Goal: Task Accomplishment & Management: Complete application form

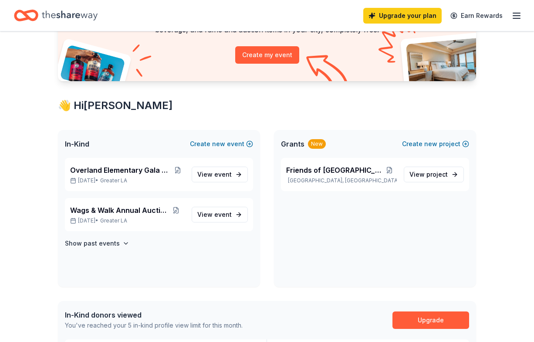
scroll to position [117, 0]
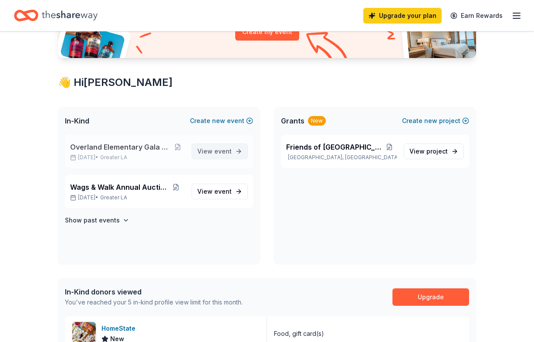
click at [224, 152] on span "event" at bounding box center [222, 150] width 17 height 7
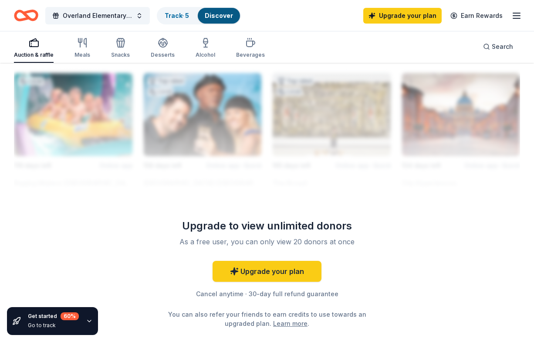
scroll to position [934, 0]
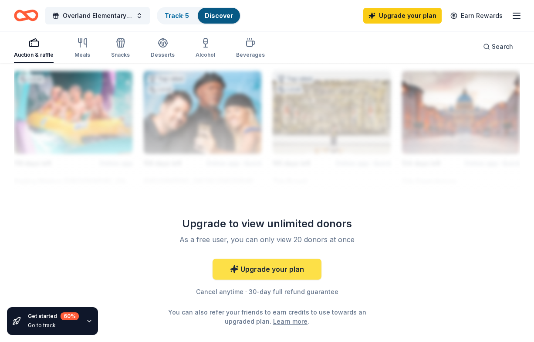
click at [288, 268] on link "Upgrade your plan" at bounding box center [267, 268] width 109 height 21
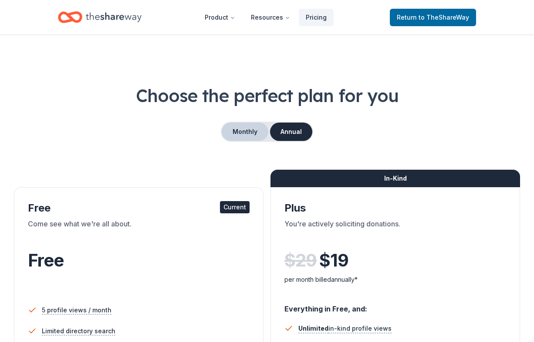
click at [244, 132] on button "Monthly" at bounding box center [245, 131] width 47 height 18
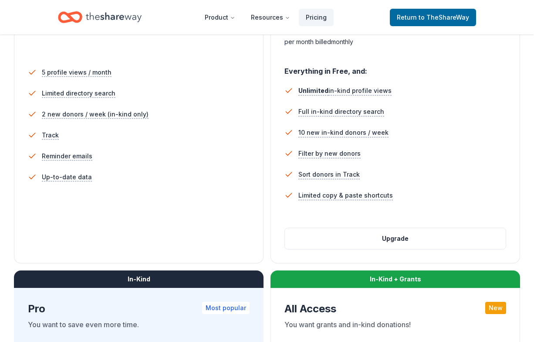
scroll to position [238, 0]
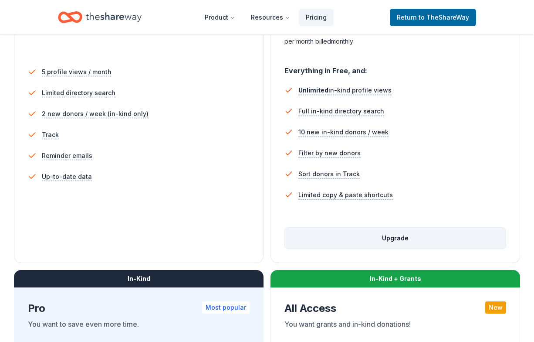
click at [389, 237] on button "Upgrade" at bounding box center [395, 237] width 221 height 21
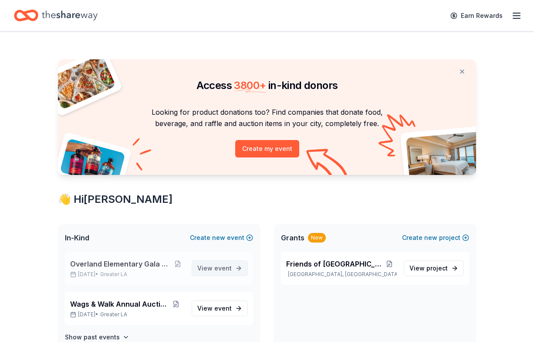
click at [219, 269] on span "event" at bounding box center [222, 267] width 17 height 7
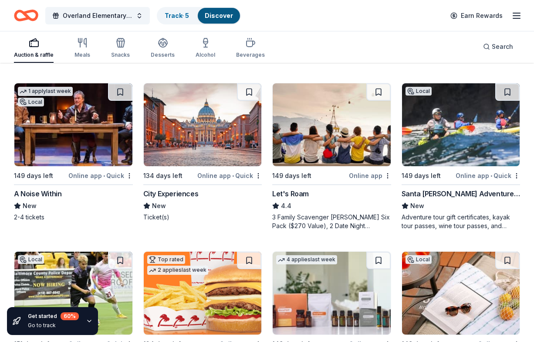
scroll to position [582, 0]
click at [425, 193] on div "Santa Barbara Adventure Company" at bounding box center [461, 193] width 119 height 10
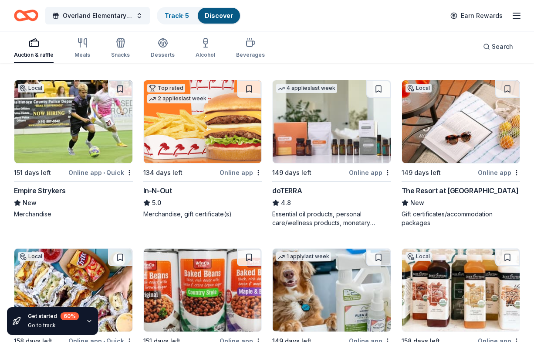
scroll to position [755, 0]
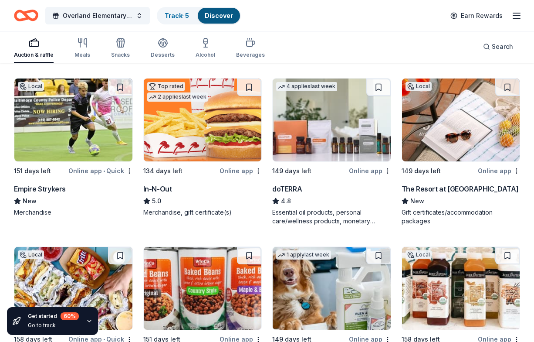
click at [468, 158] on img at bounding box center [461, 119] width 118 height 83
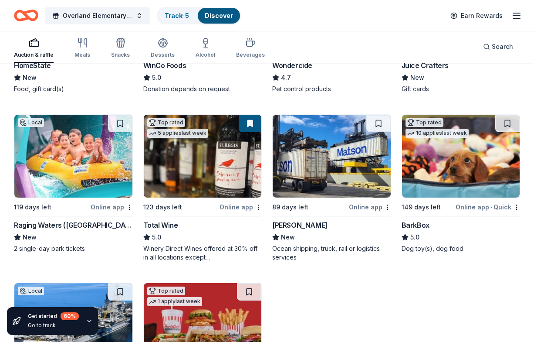
scroll to position [1048, 0]
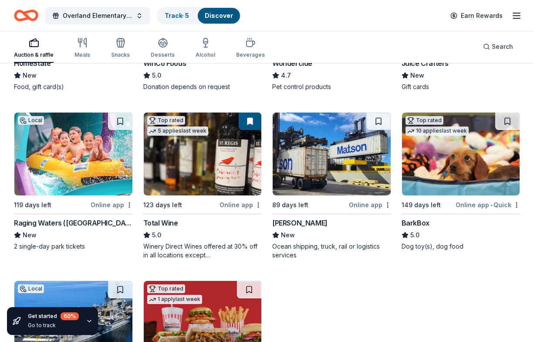
click at [60, 154] on img at bounding box center [73, 153] width 118 height 83
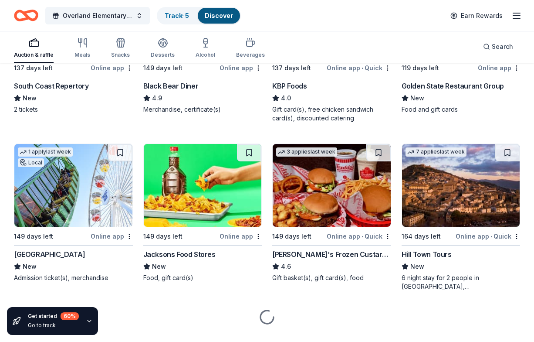
scroll to position [1514, 0]
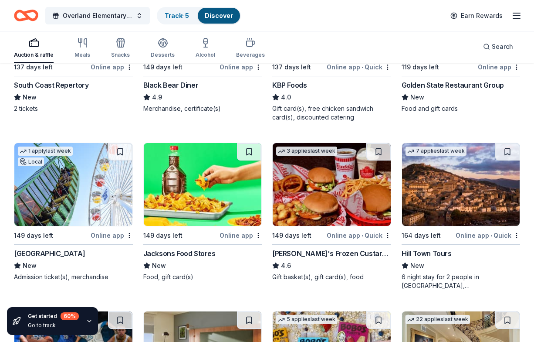
click at [51, 191] on img at bounding box center [73, 184] width 118 height 83
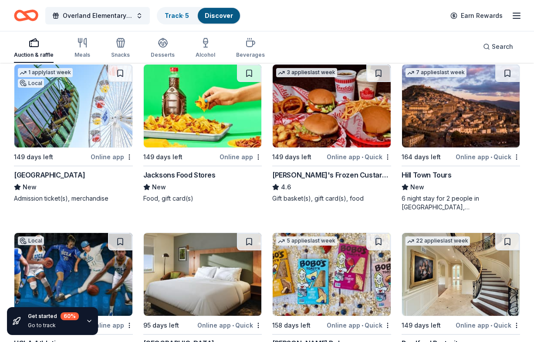
scroll to position [1594, 0]
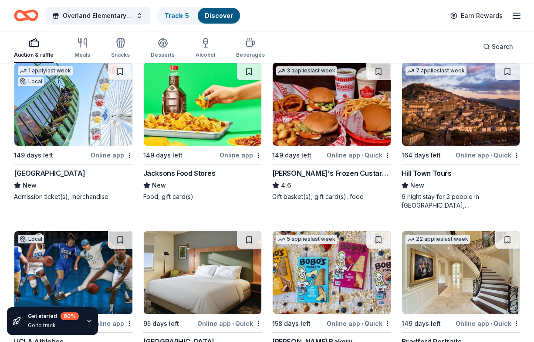
click at [450, 101] on img at bounding box center [461, 104] width 118 height 83
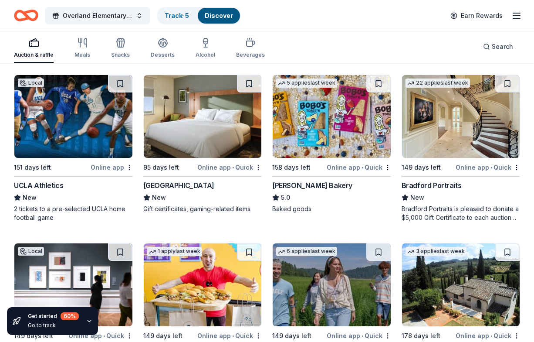
scroll to position [1750, 0]
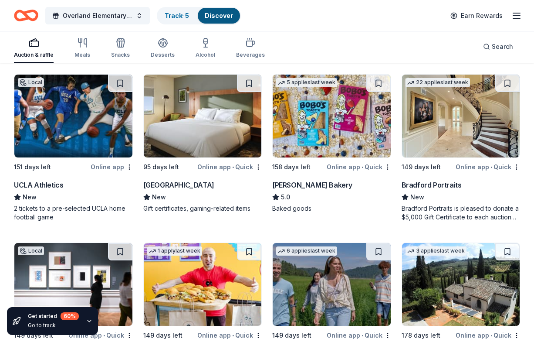
click at [91, 127] on img at bounding box center [73, 115] width 118 height 83
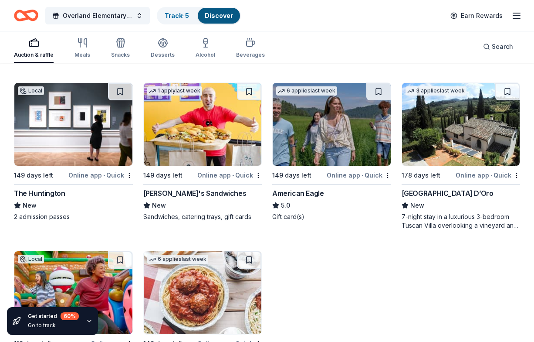
scroll to position [1910, 0]
click at [460, 161] on img at bounding box center [461, 124] width 118 height 83
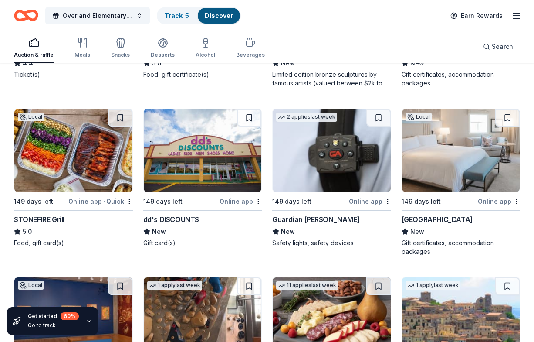
scroll to position [2222, 0]
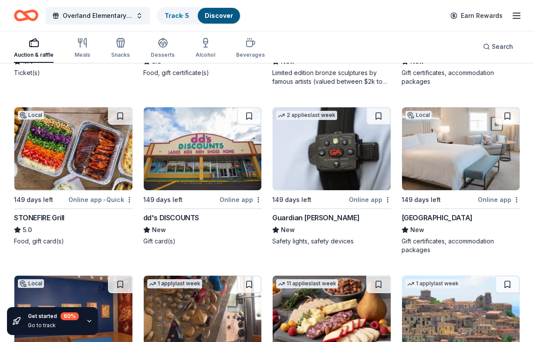
click at [464, 158] on img at bounding box center [461, 148] width 118 height 83
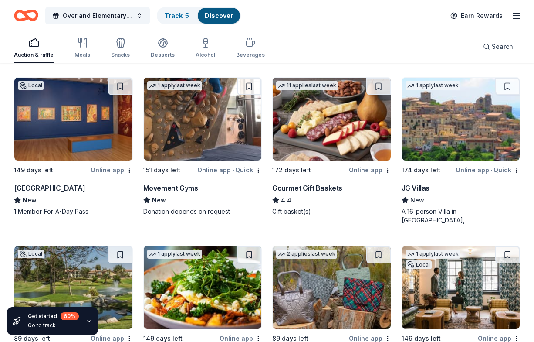
scroll to position [2418, 0]
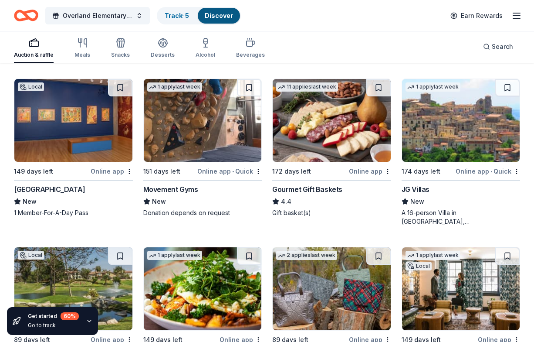
click at [446, 139] on img at bounding box center [461, 120] width 118 height 83
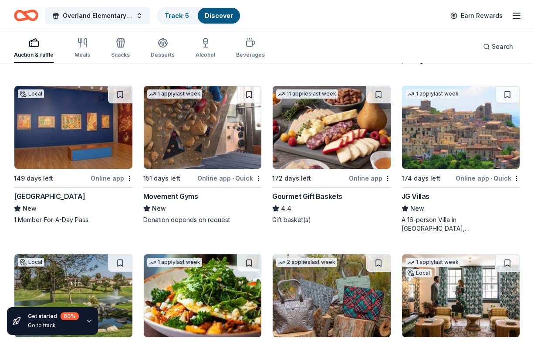
scroll to position [2411, 0]
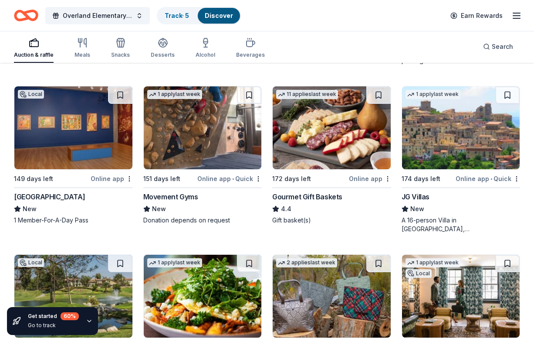
click at [342, 148] on img at bounding box center [332, 127] width 118 height 83
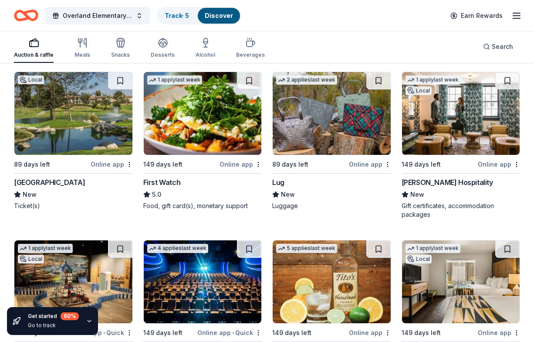
scroll to position [2595, 0]
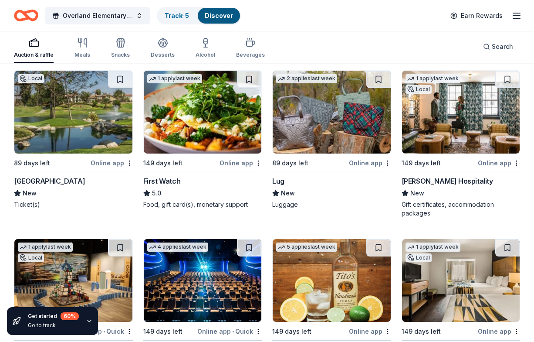
click at [41, 134] on img at bounding box center [73, 112] width 118 height 83
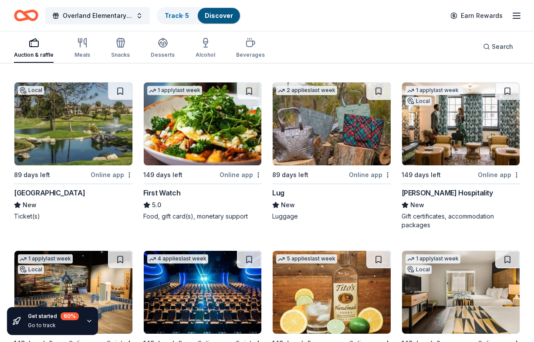
scroll to position [2582, 0]
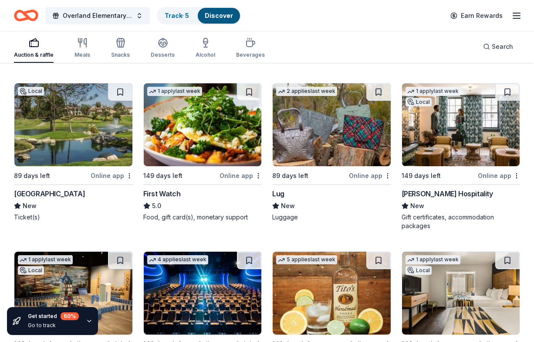
click at [439, 192] on div "Oliver Hospitality" at bounding box center [447, 193] width 91 height 10
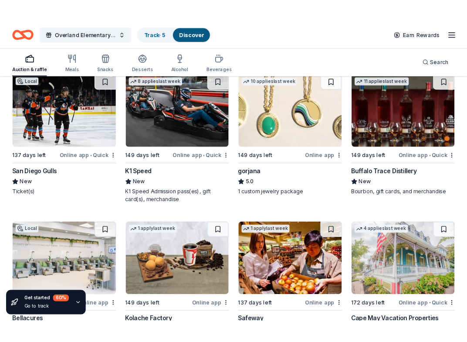
scroll to position [2932, 0]
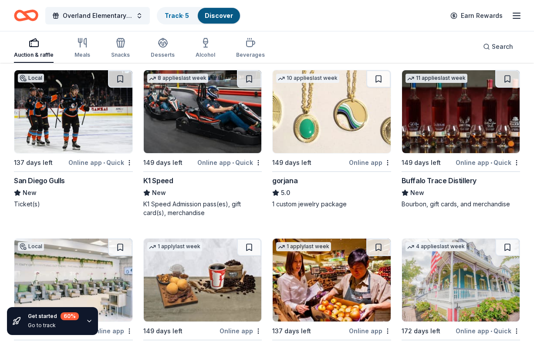
click at [454, 122] on img at bounding box center [461, 111] width 118 height 83
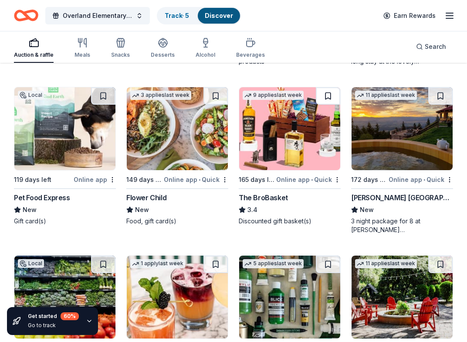
scroll to position [3253, 0]
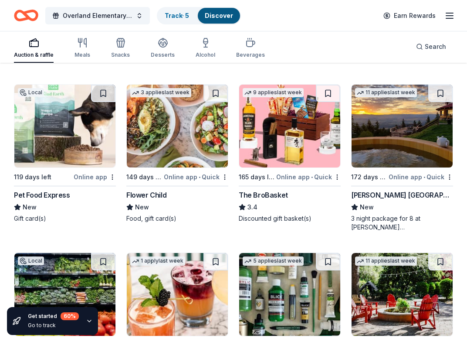
click at [275, 136] on img at bounding box center [289, 126] width 101 height 83
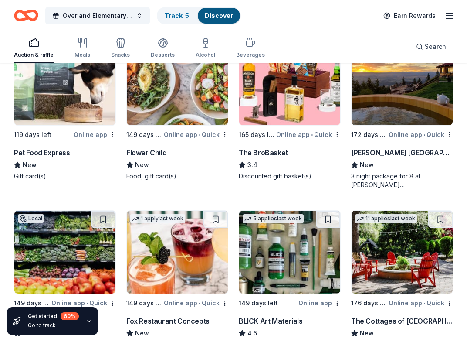
scroll to position [3297, 0]
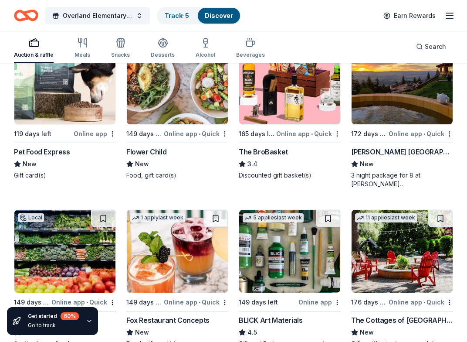
click at [401, 98] on img at bounding box center [402, 82] width 101 height 83
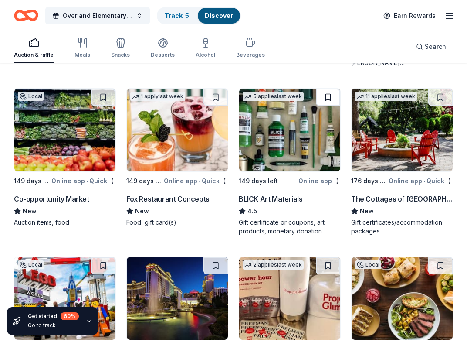
scroll to position [3419, 0]
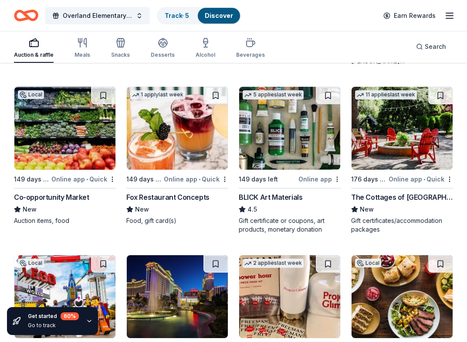
click at [407, 151] on img at bounding box center [402, 128] width 101 height 83
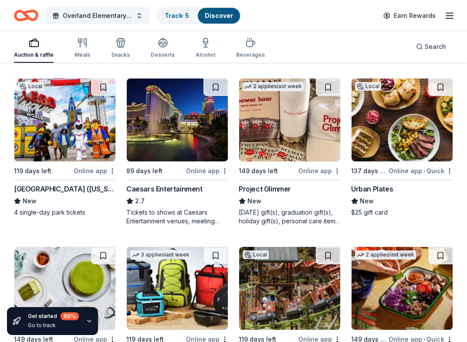
scroll to position [3588, 0]
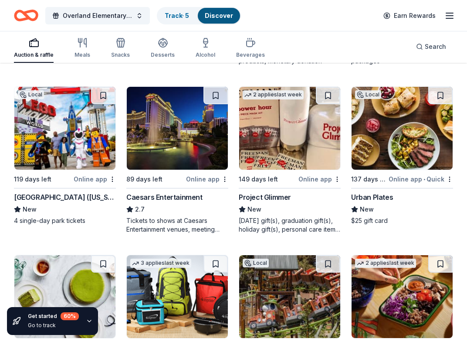
click at [56, 134] on img at bounding box center [64, 128] width 101 height 83
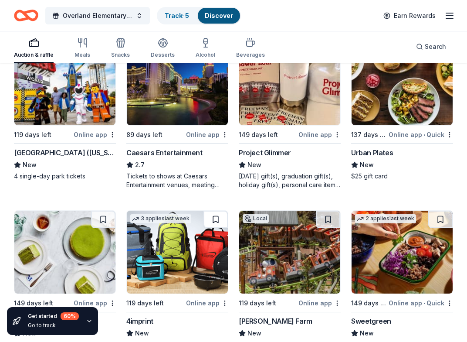
scroll to position [3624, 0]
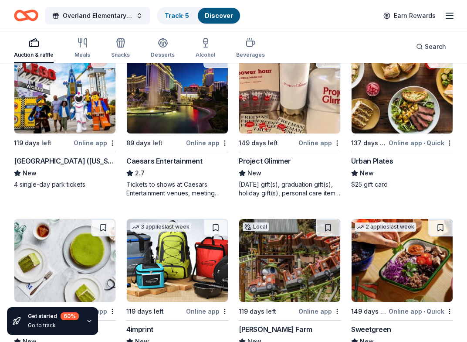
click at [182, 112] on img at bounding box center [177, 92] width 101 height 83
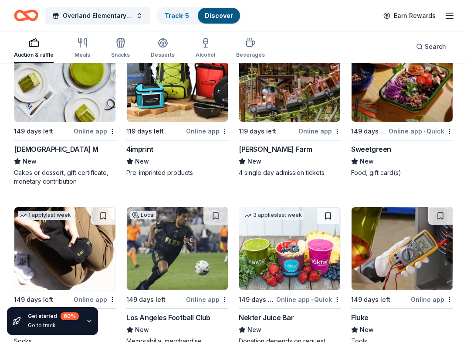
scroll to position [3809, 0]
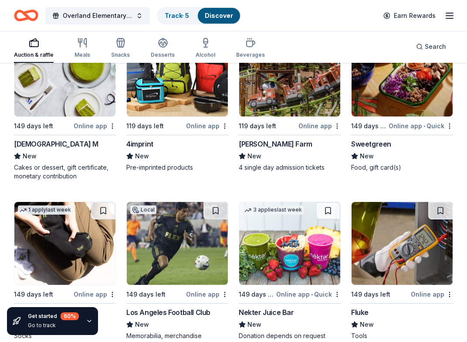
click at [297, 101] on img at bounding box center [289, 75] width 101 height 83
click at [415, 91] on img at bounding box center [402, 75] width 101 height 83
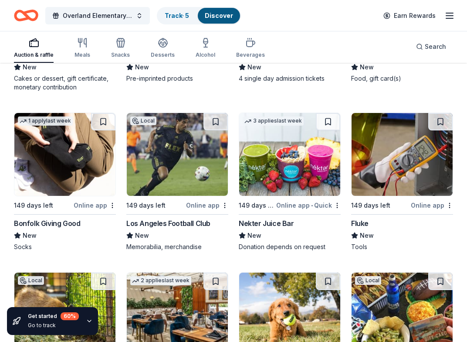
scroll to position [3907, 0]
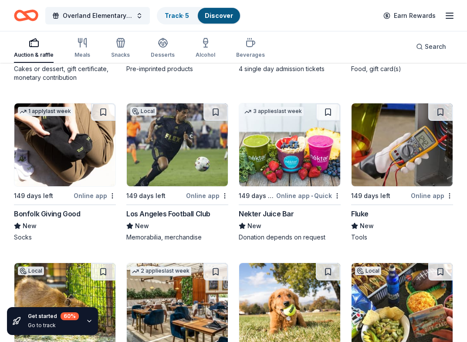
click at [179, 168] on img at bounding box center [177, 144] width 101 height 83
click at [187, 158] on img at bounding box center [177, 144] width 101 height 83
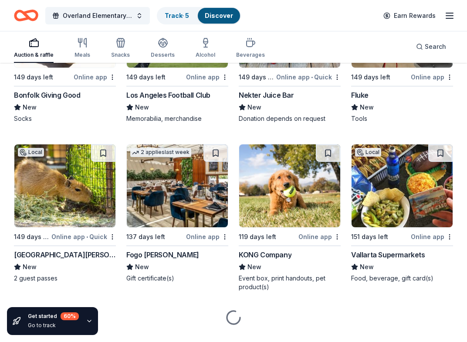
scroll to position [4029, 0]
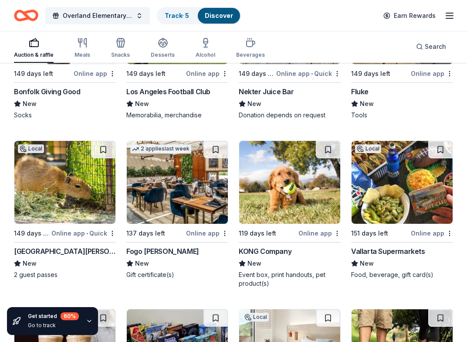
click at [55, 195] on img at bounding box center [64, 182] width 101 height 83
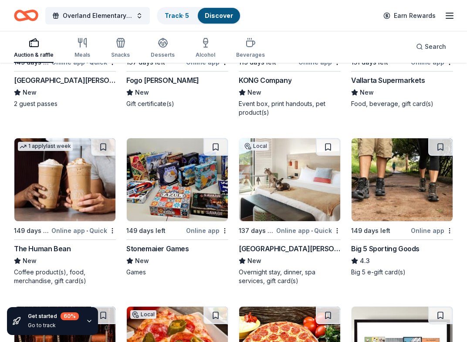
scroll to position [4203, 0]
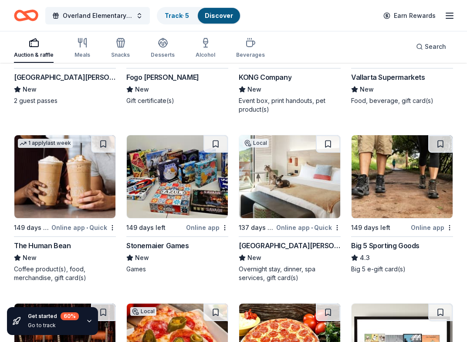
click at [278, 193] on img at bounding box center [289, 176] width 101 height 83
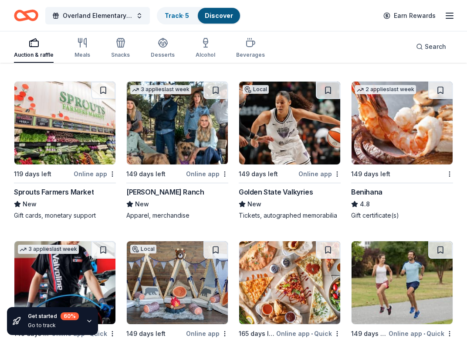
scroll to position [4746, 0]
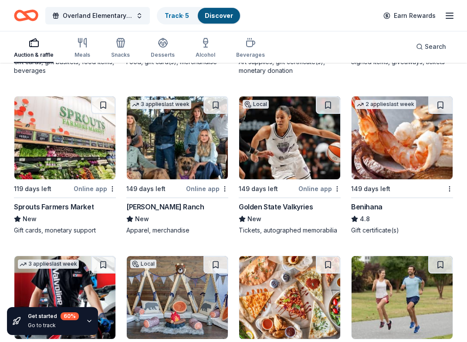
click at [379, 161] on img at bounding box center [402, 137] width 101 height 83
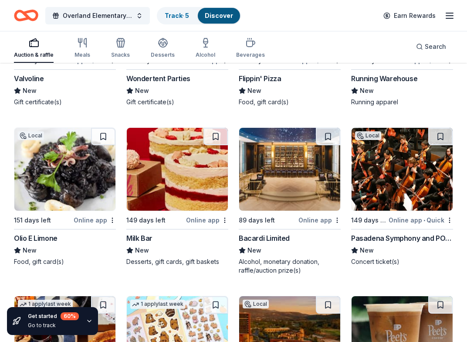
scroll to position [5034, 0]
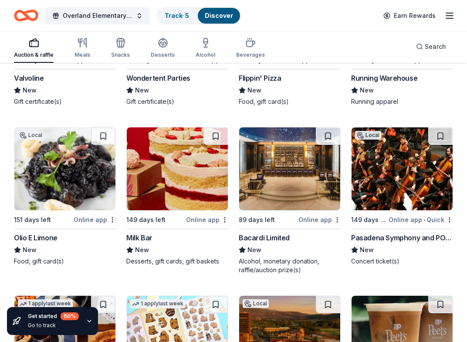
click at [180, 182] on img at bounding box center [177, 168] width 101 height 83
click at [270, 185] on img at bounding box center [289, 168] width 101 height 83
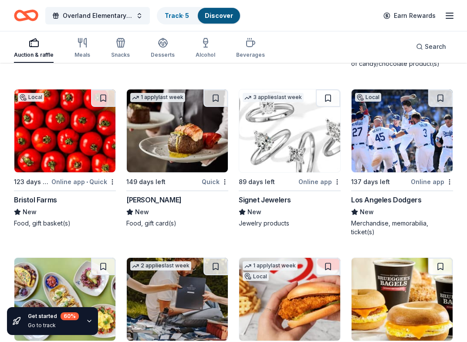
scroll to position [5578, 0]
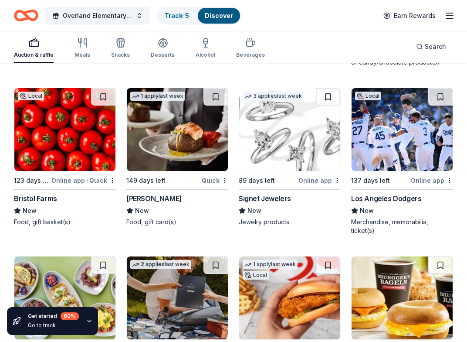
click at [398, 140] on img at bounding box center [402, 129] width 101 height 83
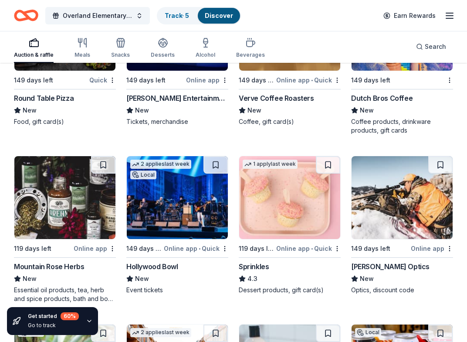
scroll to position [6334, 0]
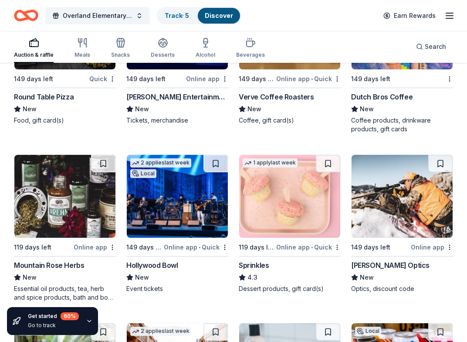
click at [158, 211] on img at bounding box center [177, 196] width 101 height 83
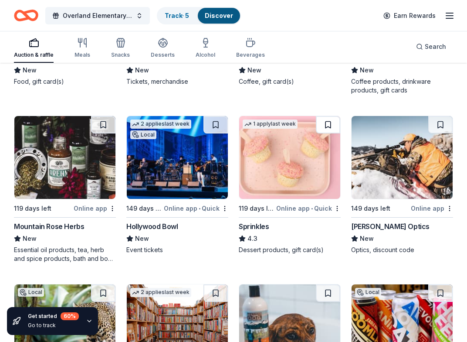
scroll to position [6375, 0]
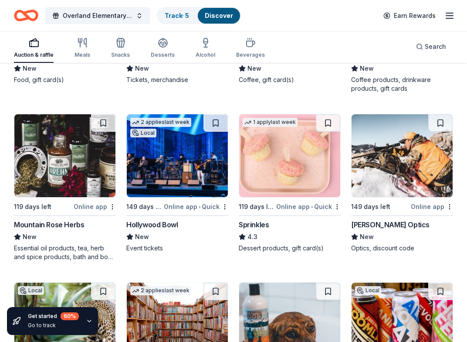
click at [303, 170] on img at bounding box center [289, 155] width 101 height 83
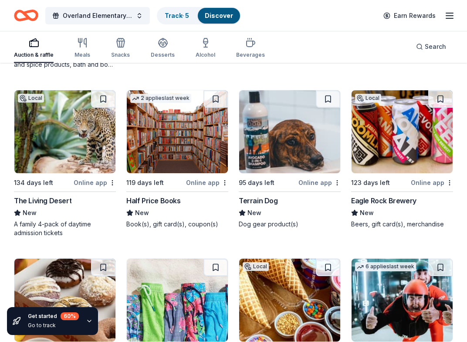
scroll to position [6572, 0]
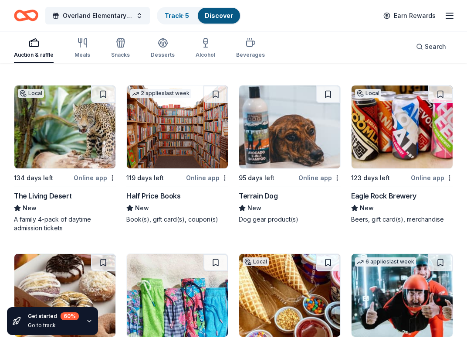
click at [52, 145] on img at bounding box center [64, 126] width 101 height 83
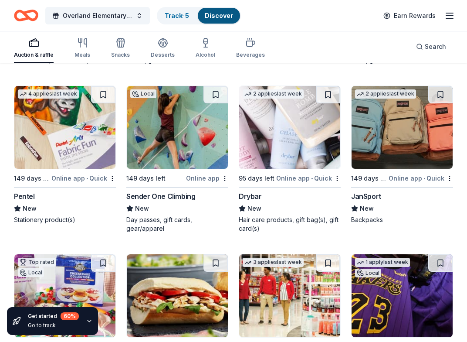
scroll to position [7416, 0]
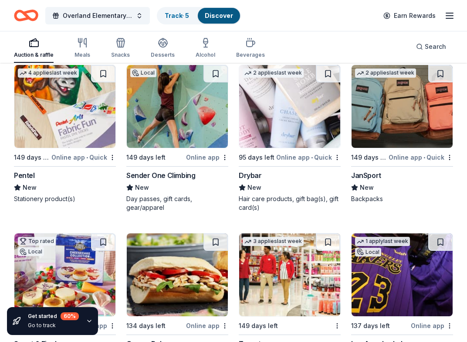
click at [287, 114] on img at bounding box center [289, 106] width 101 height 83
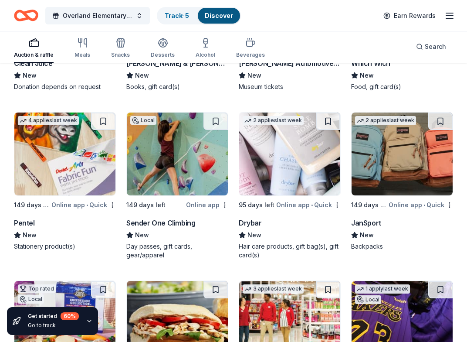
scroll to position [7366, 0]
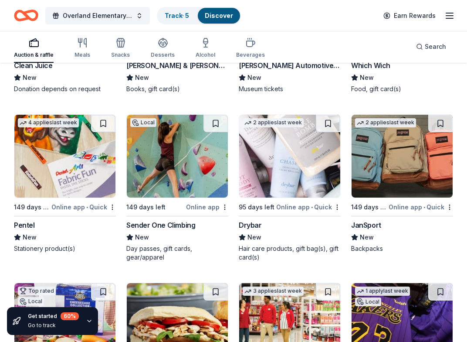
click at [398, 156] on img at bounding box center [402, 156] width 101 height 83
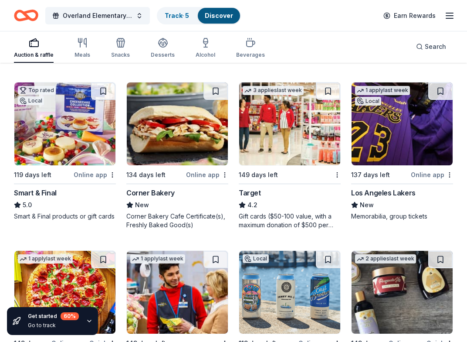
scroll to position [7568, 0]
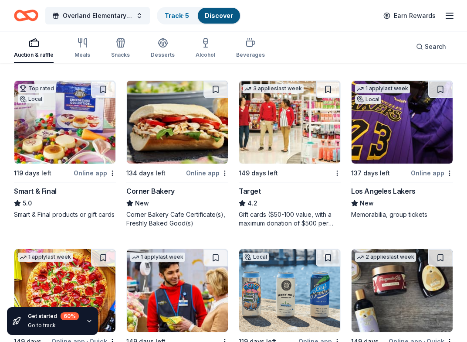
click at [450, 15] on icon "button" at bounding box center [449, 15] width 10 height 10
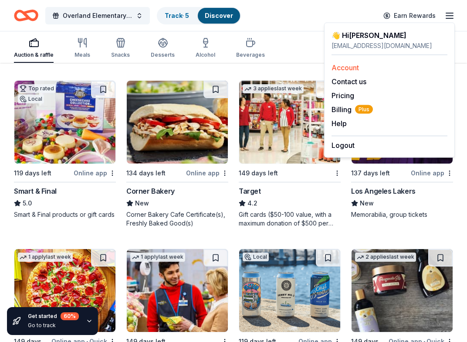
click at [348, 65] on link "Account" at bounding box center [344, 67] width 27 height 9
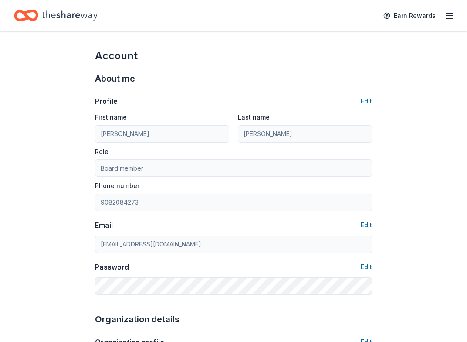
click at [452, 16] on line "button" at bounding box center [449, 16] width 7 height 0
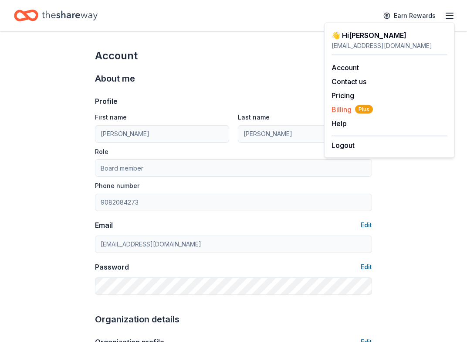
click at [337, 109] on span "Billing Plus" at bounding box center [351, 109] width 41 height 10
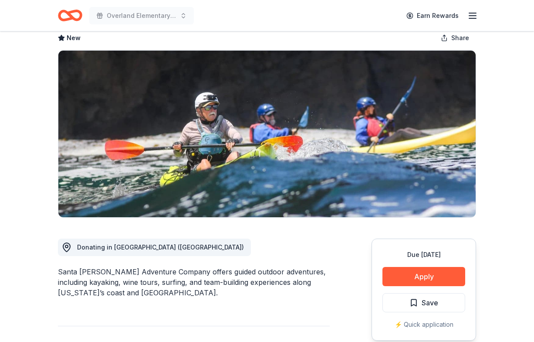
scroll to position [50, 0]
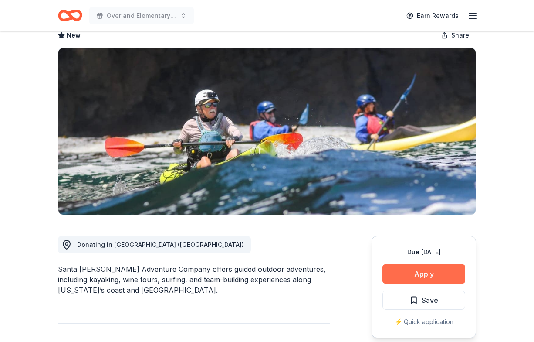
click at [428, 274] on button "Apply" at bounding box center [423, 273] width 83 height 19
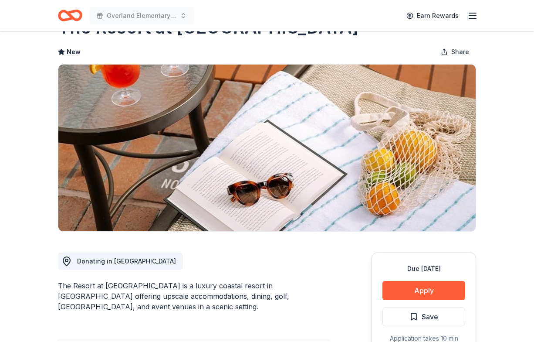
scroll to position [35, 0]
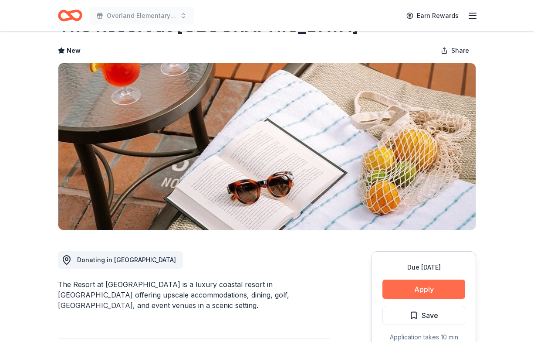
click at [408, 293] on button "Apply" at bounding box center [423, 288] width 83 height 19
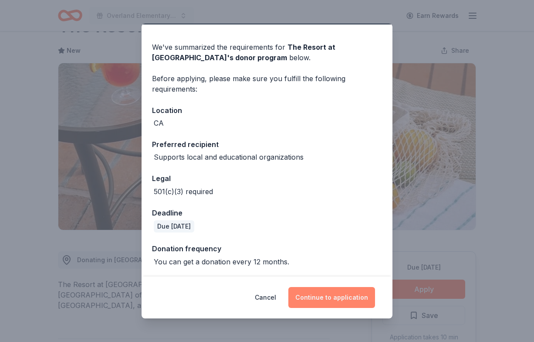
scroll to position [24, 0]
click at [321, 301] on button "Continue to application" at bounding box center [331, 297] width 87 height 21
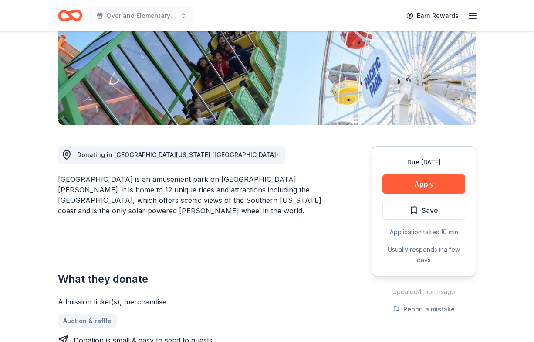
scroll to position [149, 0]
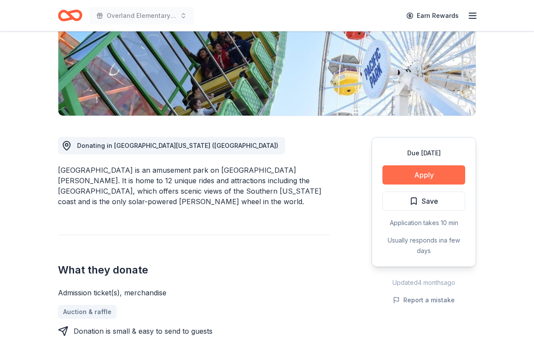
click at [425, 178] on button "Apply" at bounding box center [423, 174] width 83 height 19
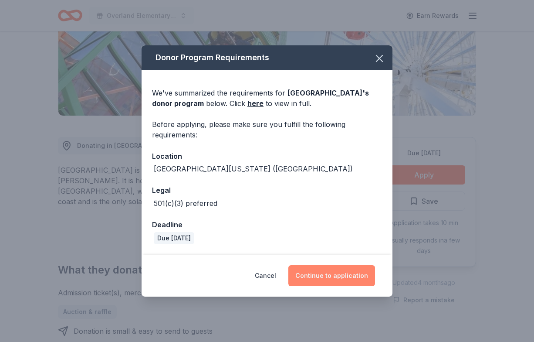
click at [349, 278] on button "Continue to application" at bounding box center [331, 275] width 87 height 21
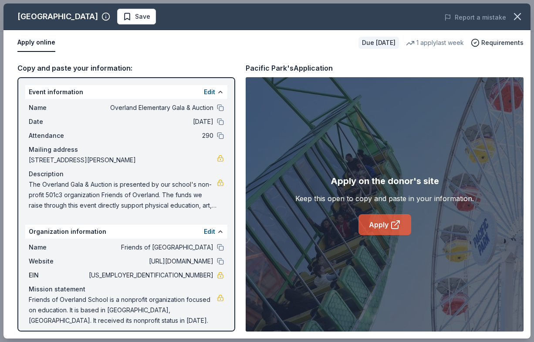
click at [382, 225] on link "Apply" at bounding box center [384, 224] width 53 height 21
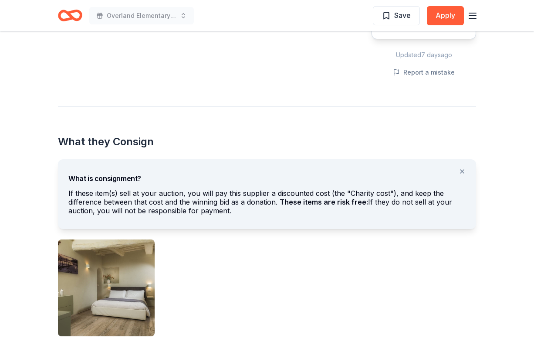
scroll to position [377, 0]
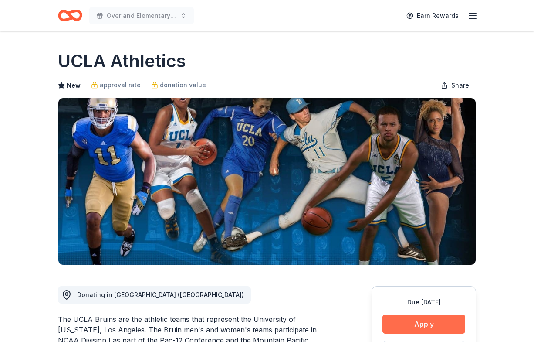
click at [417, 323] on button "Apply" at bounding box center [423, 323] width 83 height 19
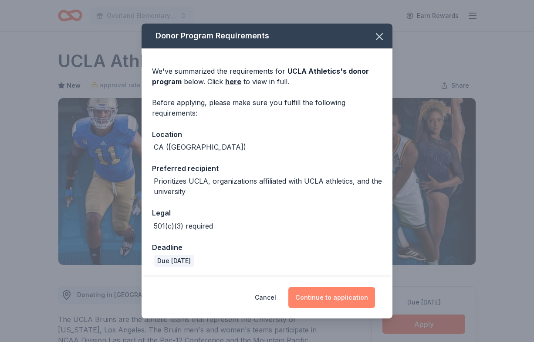
click at [331, 299] on button "Continue to application" at bounding box center [331, 297] width 87 height 21
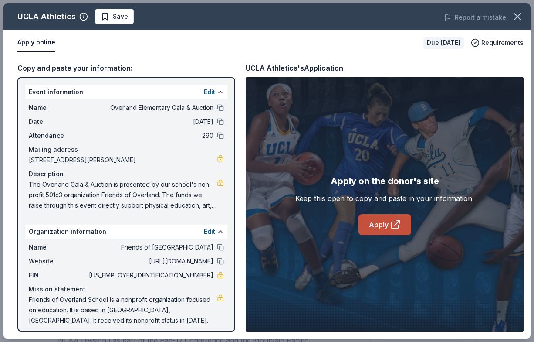
click at [384, 219] on link "Apply" at bounding box center [384, 224] width 53 height 21
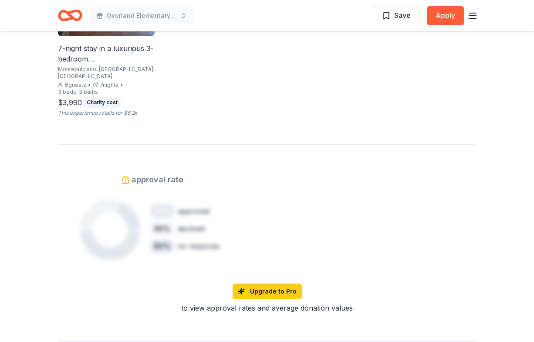
scroll to position [677, 0]
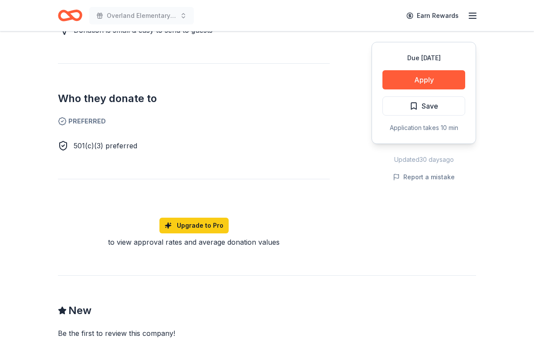
scroll to position [440, 0]
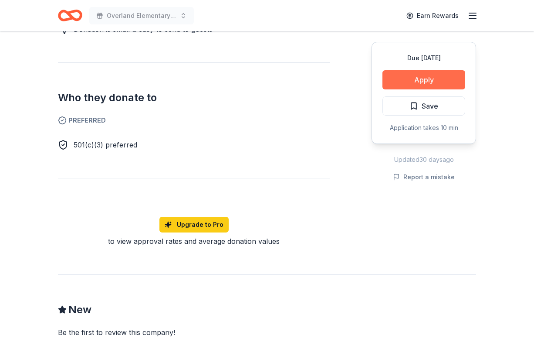
click at [421, 80] on button "Apply" at bounding box center [423, 79] width 83 height 19
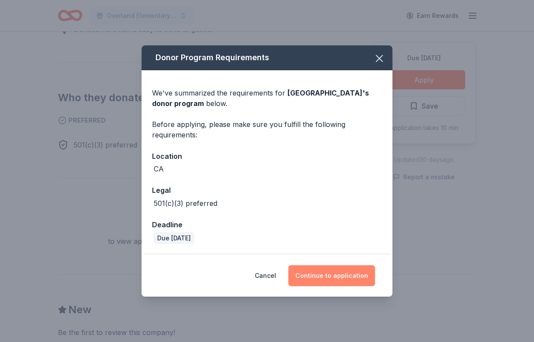
click at [337, 284] on button "Continue to application" at bounding box center [331, 275] width 87 height 21
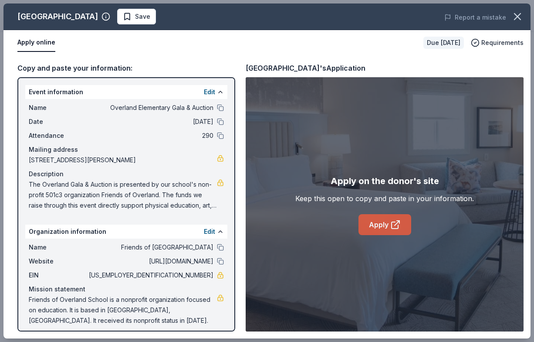
click at [387, 224] on link "Apply" at bounding box center [384, 224] width 53 height 21
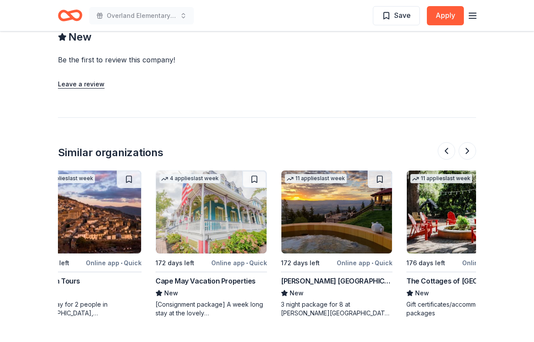
scroll to position [0, 154]
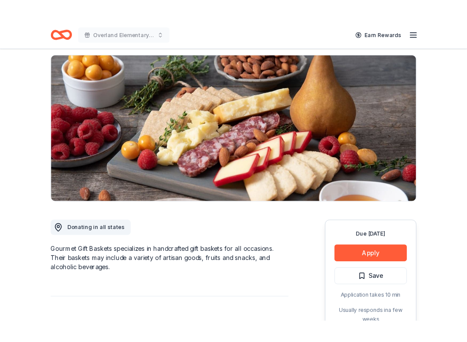
scroll to position [83, 0]
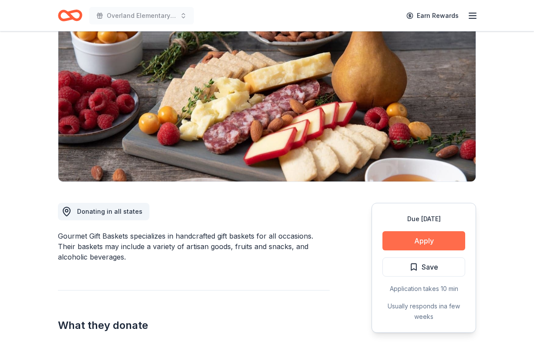
click at [404, 241] on button "Apply" at bounding box center [423, 240] width 83 height 19
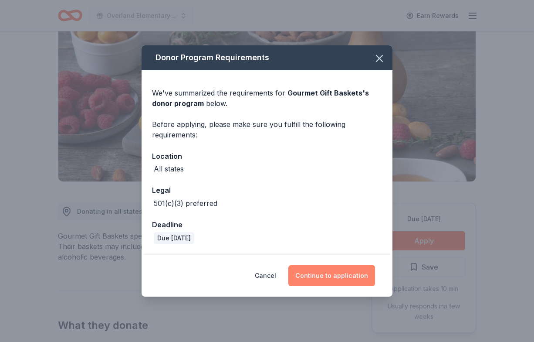
click at [327, 281] on button "Continue to application" at bounding box center [331, 275] width 87 height 21
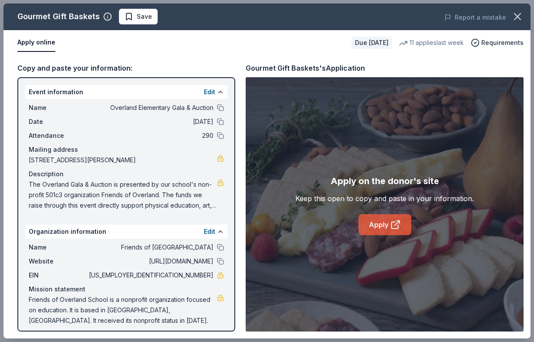
click at [386, 227] on link "Apply" at bounding box center [384, 224] width 53 height 21
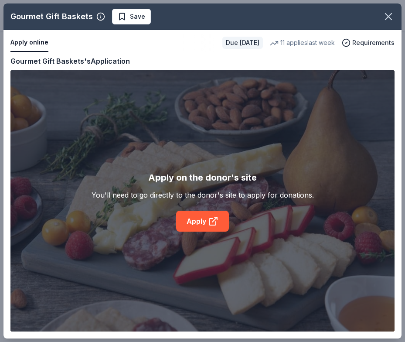
click at [1, 193] on div "Gourmet Gift Baskets Save Apply online Due in 172 days 11 applies last week Req…" at bounding box center [202, 171] width 405 height 342
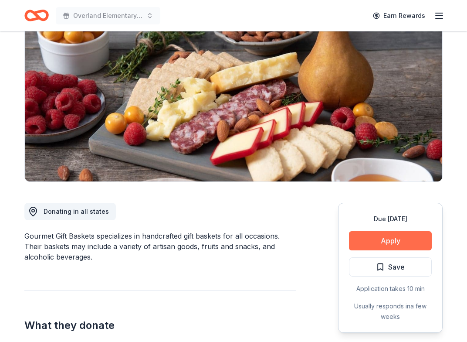
click at [395, 238] on button "Apply" at bounding box center [390, 240] width 83 height 19
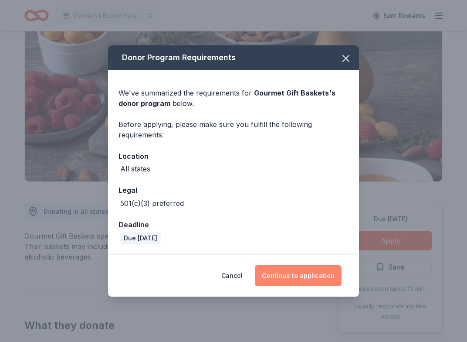
click at [295, 275] on button "Continue to application" at bounding box center [298, 275] width 87 height 21
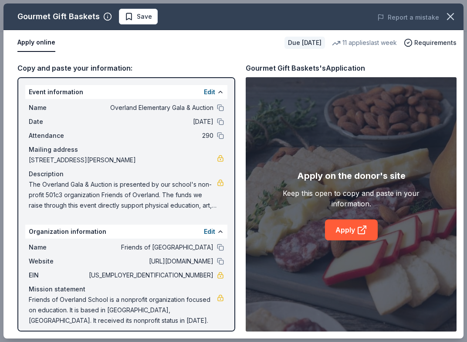
click at [191, 273] on span "[US_EMPLOYER_IDENTIFICATION_NUMBER]" at bounding box center [150, 275] width 126 height 10
drag, startPoint x: 178, startPoint y: 277, endPoint x: 217, endPoint y: 274, distance: 38.9
click at [217, 274] on div "EIN 95-3994813" at bounding box center [126, 275] width 195 height 10
click at [209, 274] on span "[US_EMPLOYER_IDENTIFICATION_NUMBER]" at bounding box center [150, 275] width 126 height 10
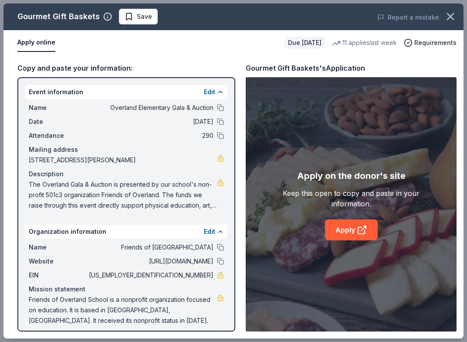
click at [209, 274] on span "[US_EMPLOYER_IDENTIFICATION_NUMBER]" at bounding box center [150, 275] width 126 height 10
click at [213, 274] on div "EIN 95-3994813" at bounding box center [126, 275] width 195 height 10
click at [222, 275] on link at bounding box center [220, 274] width 7 height 7
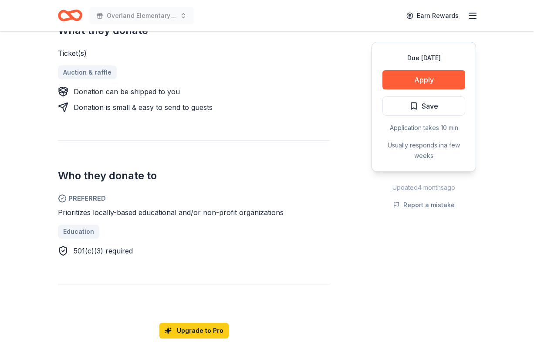
scroll to position [379, 0]
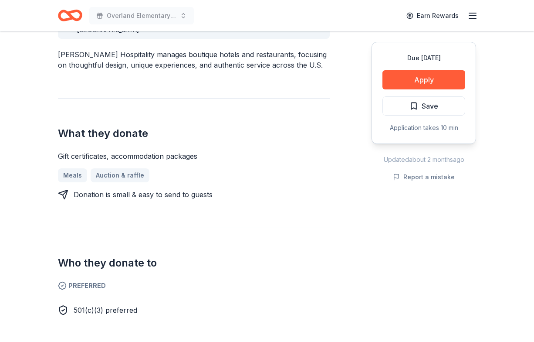
scroll to position [272, 0]
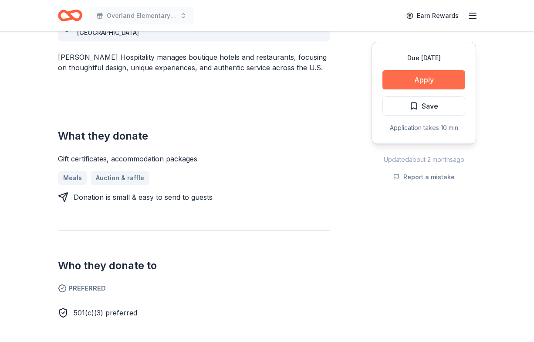
click at [422, 74] on button "Apply" at bounding box center [423, 79] width 83 height 19
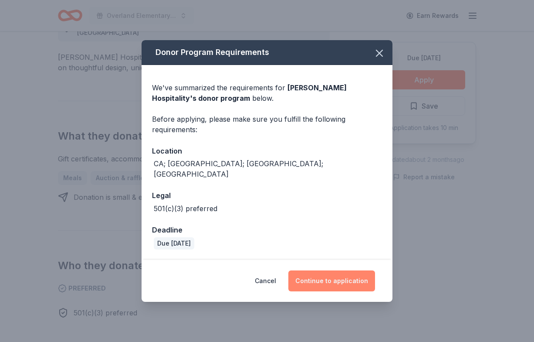
click at [321, 278] on button "Continue to application" at bounding box center [331, 280] width 87 height 21
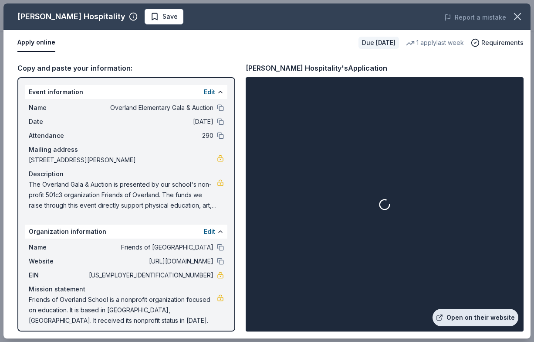
click at [479, 318] on link "Open on their website" at bounding box center [476, 316] width 86 height 17
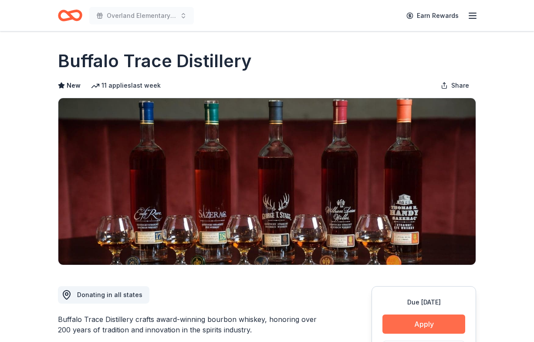
click at [422, 327] on button "Apply" at bounding box center [423, 323] width 83 height 19
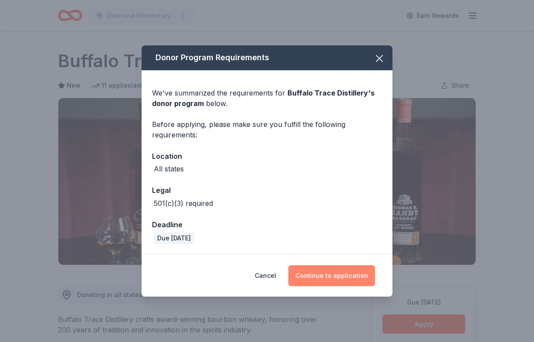
click at [338, 274] on button "Continue to application" at bounding box center [331, 275] width 87 height 21
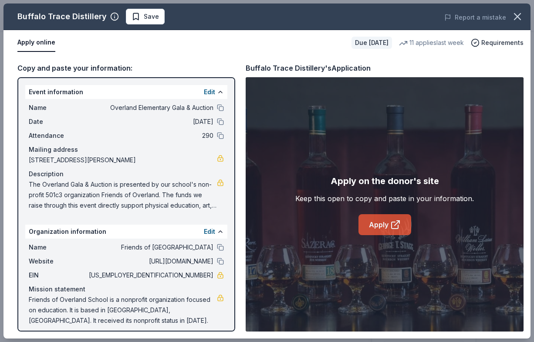
click at [387, 224] on link "Apply" at bounding box center [384, 224] width 53 height 21
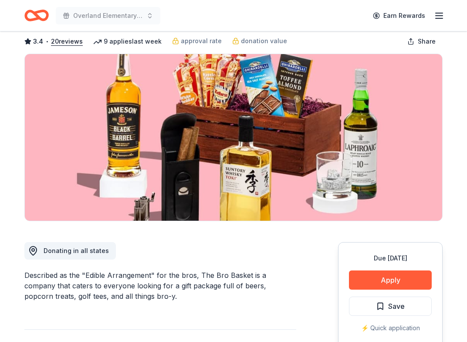
scroll to position [63, 0]
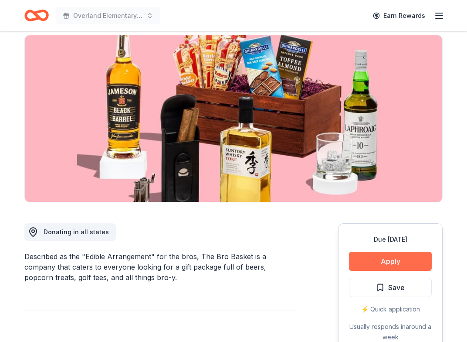
click at [380, 265] on button "Apply" at bounding box center [390, 260] width 83 height 19
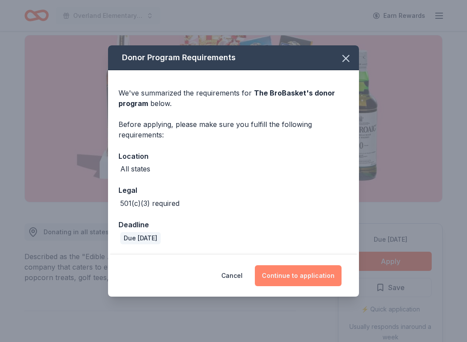
click at [276, 276] on button "Continue to application" at bounding box center [298, 275] width 87 height 21
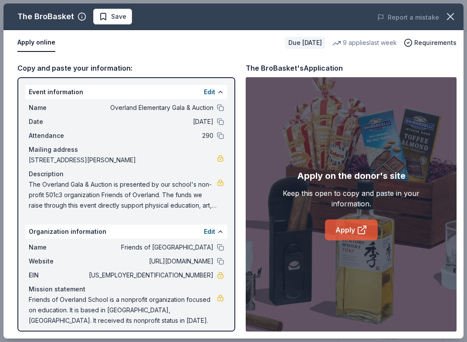
click at [345, 230] on link "Apply" at bounding box center [351, 229] width 53 height 21
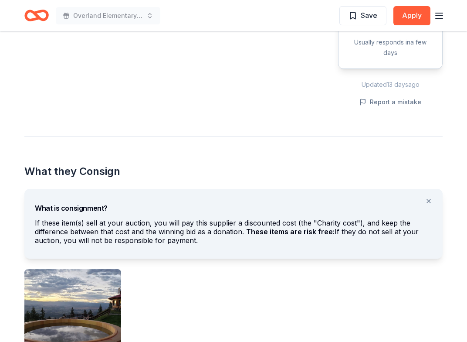
scroll to position [372, 0]
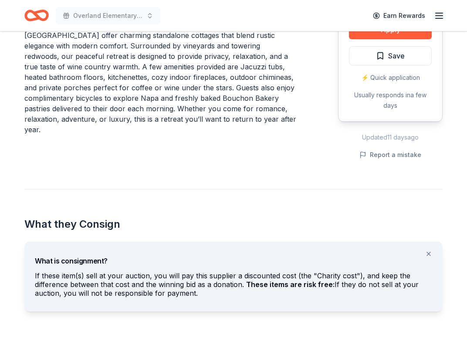
scroll to position [294, 0]
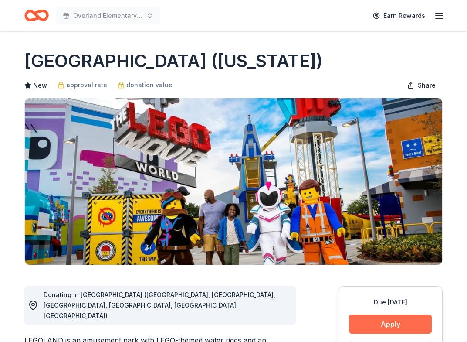
click at [395, 326] on button "Apply" at bounding box center [390, 323] width 83 height 19
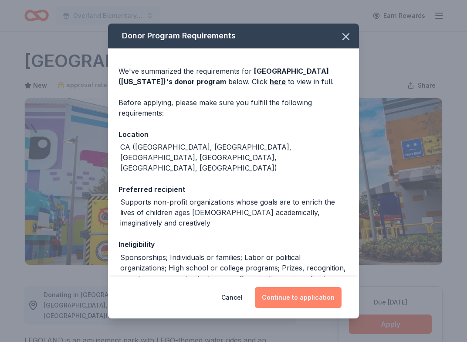
click at [298, 297] on button "Continue to application" at bounding box center [298, 297] width 87 height 21
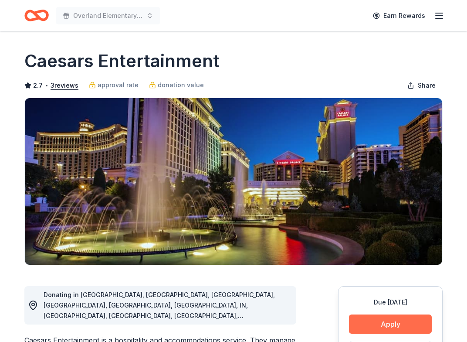
click at [394, 324] on button "Apply" at bounding box center [390, 323] width 83 height 19
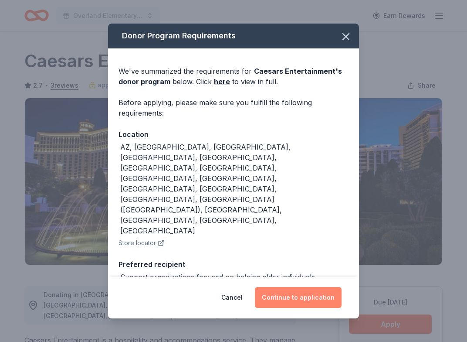
click at [297, 295] on button "Continue to application" at bounding box center [298, 297] width 87 height 21
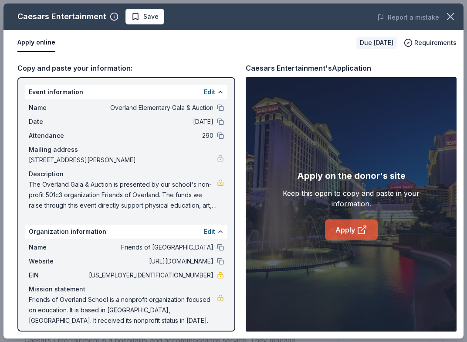
click at [349, 233] on link "Apply" at bounding box center [351, 229] width 53 height 21
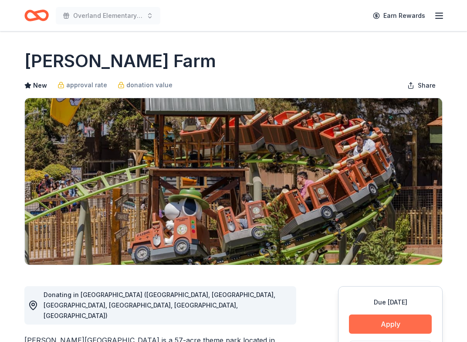
click at [383, 325] on button "Apply" at bounding box center [390, 323] width 83 height 19
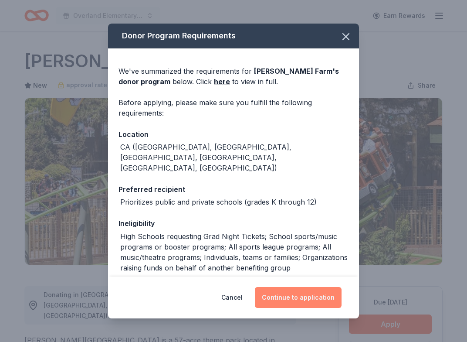
click at [304, 295] on button "Continue to application" at bounding box center [298, 297] width 87 height 21
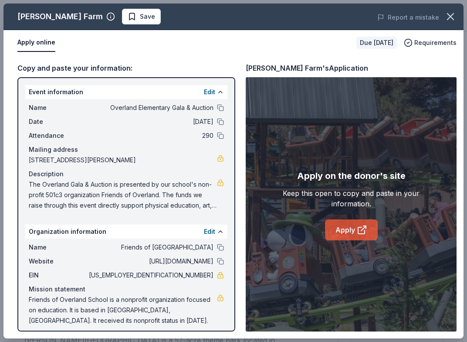
click at [360, 223] on link "Apply" at bounding box center [351, 229] width 53 height 21
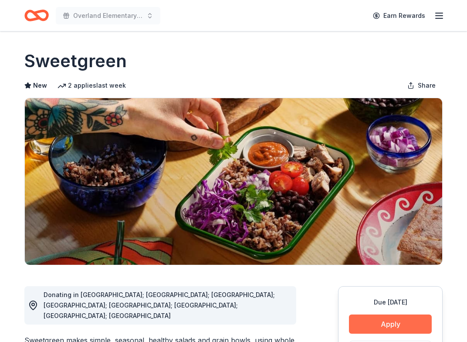
click at [385, 321] on button "Apply" at bounding box center [390, 323] width 83 height 19
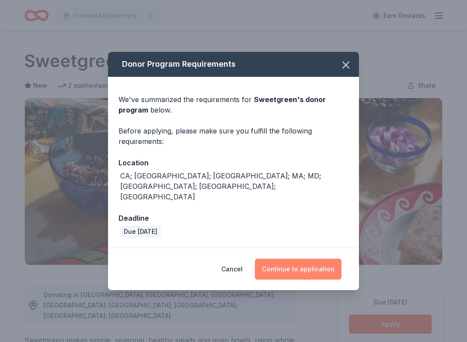
click at [318, 258] on button "Continue to application" at bounding box center [298, 268] width 87 height 21
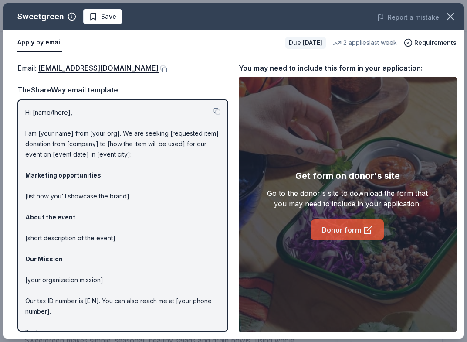
click at [340, 233] on link "Donor form" at bounding box center [347, 229] width 73 height 21
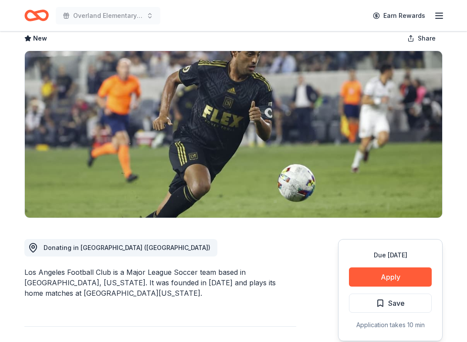
scroll to position [83, 0]
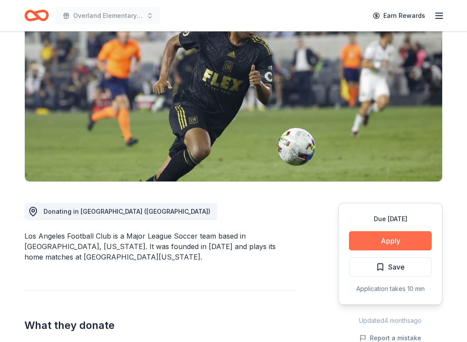
click at [388, 238] on button "Apply" at bounding box center [390, 240] width 83 height 19
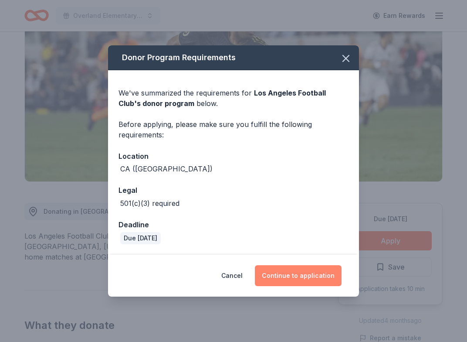
click at [302, 276] on button "Continue to application" at bounding box center [298, 275] width 87 height 21
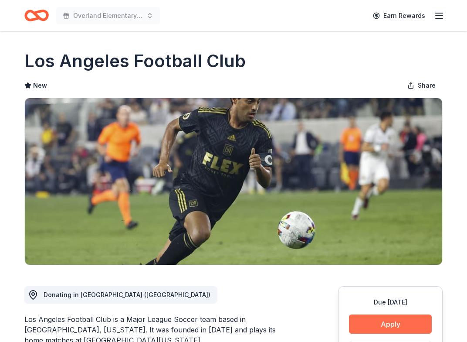
click at [385, 319] on button "Apply" at bounding box center [390, 323] width 83 height 19
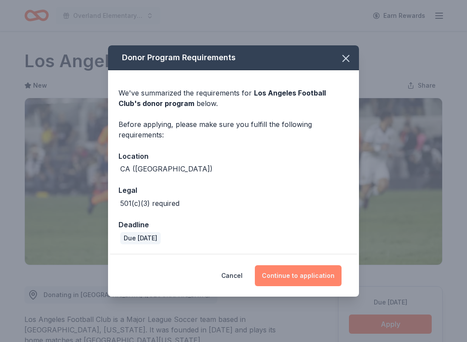
click at [311, 270] on button "Continue to application" at bounding box center [298, 275] width 87 height 21
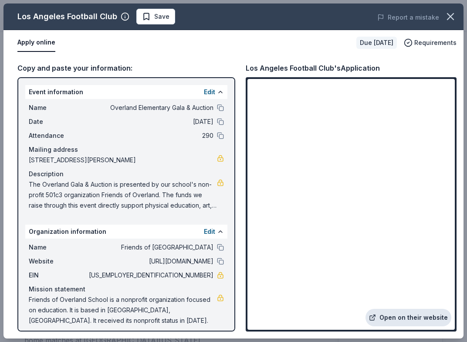
click at [415, 318] on link "Open on their website" at bounding box center [408, 316] width 86 height 17
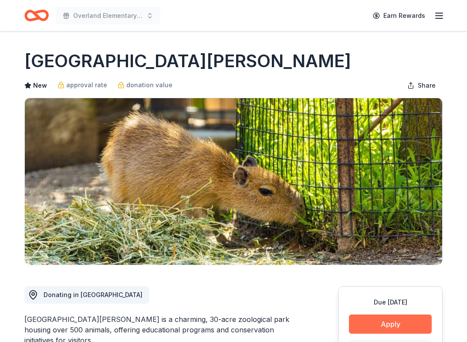
click at [386, 326] on button "Apply" at bounding box center [390, 323] width 83 height 19
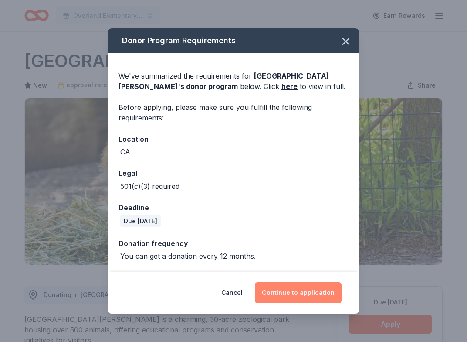
click at [304, 291] on button "Continue to application" at bounding box center [298, 292] width 87 height 21
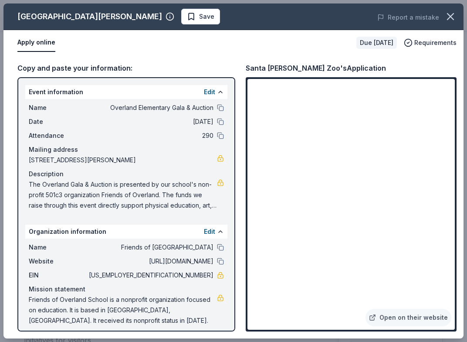
drag, startPoint x: 218, startPoint y: 206, endPoint x: 30, endPoint y: 188, distance: 189.1
click at [30, 188] on div "The Overland Gala & Auction is presented by our school's non-profit 501c3 organ…" at bounding box center [126, 194] width 195 height 31
drag, startPoint x: 30, startPoint y: 184, endPoint x: 118, endPoint y: 196, distance: 89.3
click at [118, 197] on span "The Overland Gala & Auction is presented by our school's non-profit 501c3 organ…" at bounding box center [123, 194] width 188 height 31
click at [118, 196] on span "The Overland Gala & Auction is presented by our school's non-profit 501c3 organ…" at bounding box center [123, 194] width 188 height 31
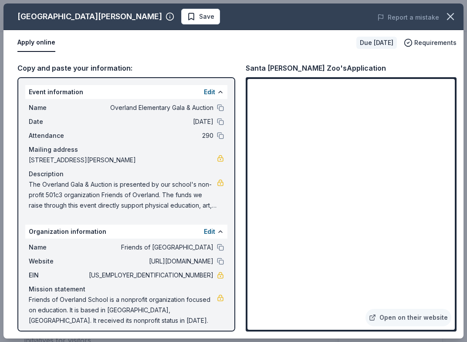
click at [118, 196] on span "The Overland Gala & Auction is presented by our school's non-profit 501c3 organ…" at bounding box center [123, 194] width 188 height 31
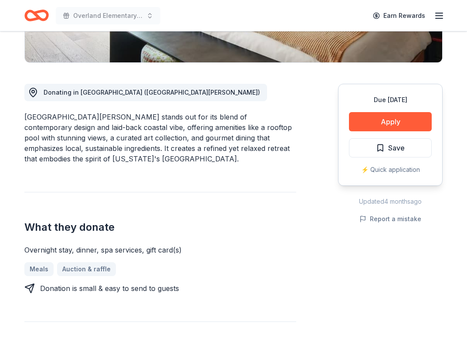
scroll to position [161, 0]
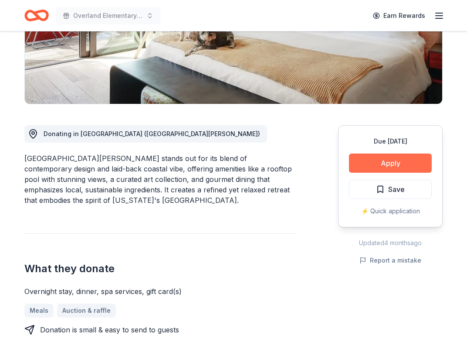
click at [390, 164] on button "Apply" at bounding box center [390, 162] width 83 height 19
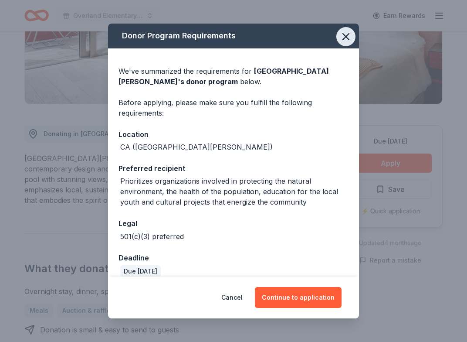
click at [344, 35] on icon "button" at bounding box center [346, 37] width 6 height 6
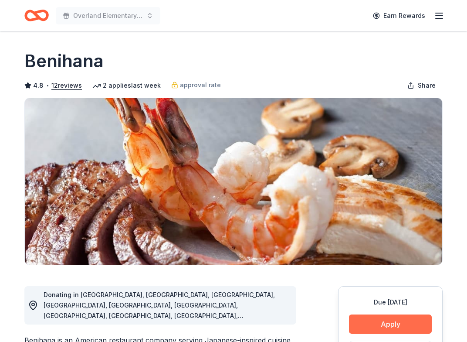
click at [402, 316] on button "Apply" at bounding box center [390, 323] width 83 height 19
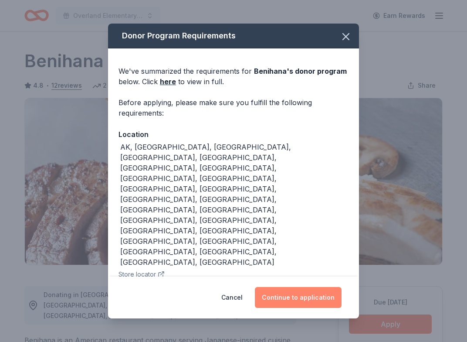
click at [289, 298] on button "Continue to application" at bounding box center [298, 297] width 87 height 21
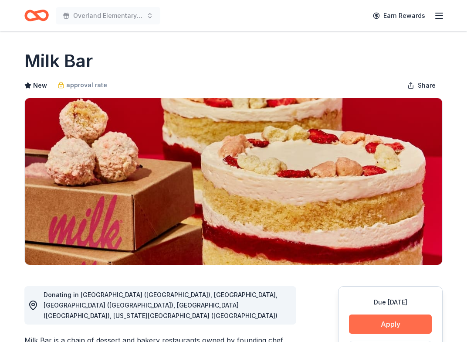
click at [379, 326] on button "Apply" at bounding box center [390, 323] width 83 height 19
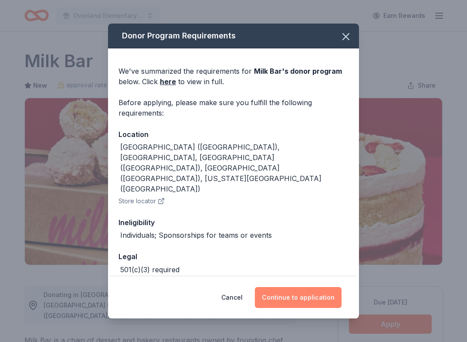
click at [287, 299] on button "Continue to application" at bounding box center [298, 297] width 87 height 21
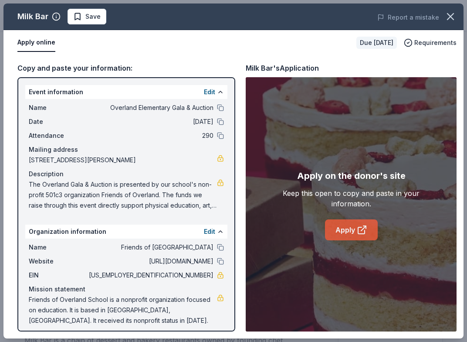
click at [347, 226] on link "Apply" at bounding box center [351, 229] width 53 height 21
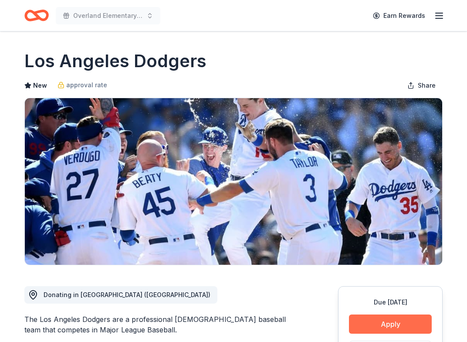
click at [401, 324] on button "Apply" at bounding box center [390, 323] width 83 height 19
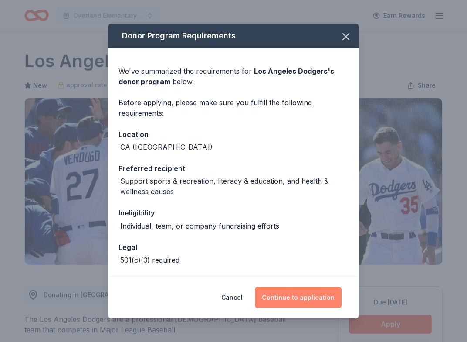
click at [311, 294] on button "Continue to application" at bounding box center [298, 297] width 87 height 21
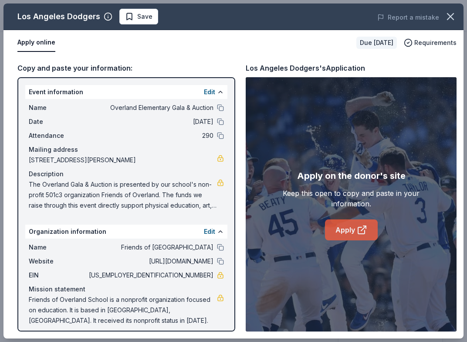
click at [345, 230] on link "Apply" at bounding box center [351, 229] width 53 height 21
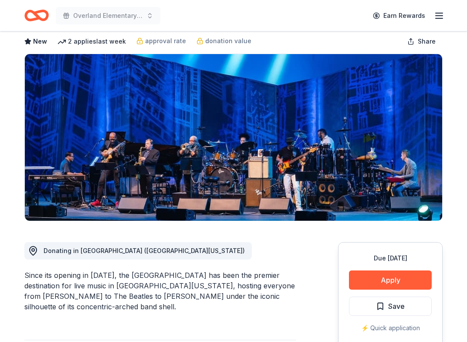
scroll to position [66, 0]
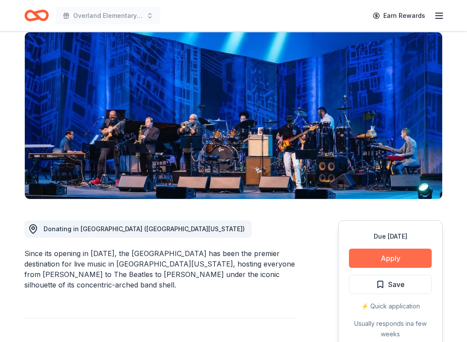
click at [379, 257] on button "Apply" at bounding box center [390, 257] width 83 height 19
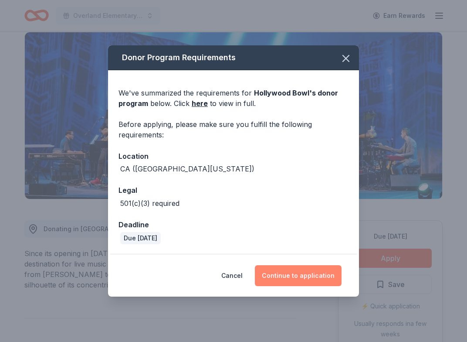
click at [309, 277] on button "Continue to application" at bounding box center [298, 275] width 87 height 21
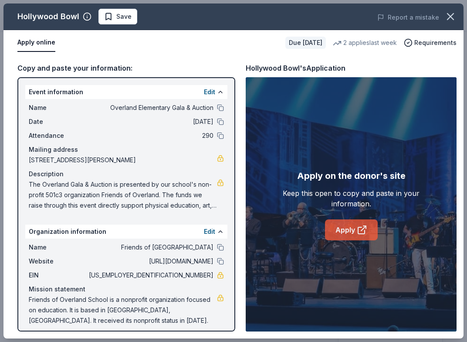
click at [348, 231] on link "Apply" at bounding box center [351, 229] width 53 height 21
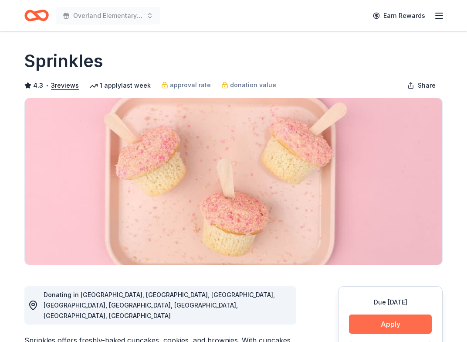
click at [392, 330] on button "Apply" at bounding box center [390, 323] width 83 height 19
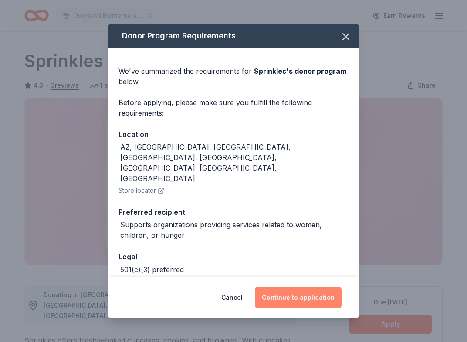
click at [296, 300] on button "Continue to application" at bounding box center [298, 297] width 87 height 21
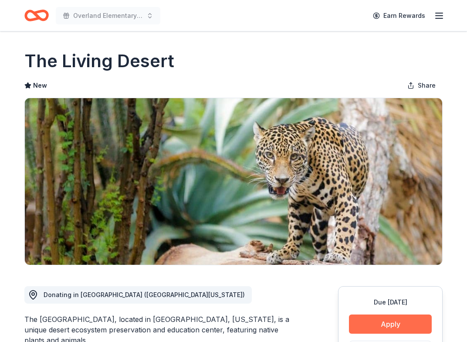
click at [385, 320] on button "Apply" at bounding box center [390, 323] width 83 height 19
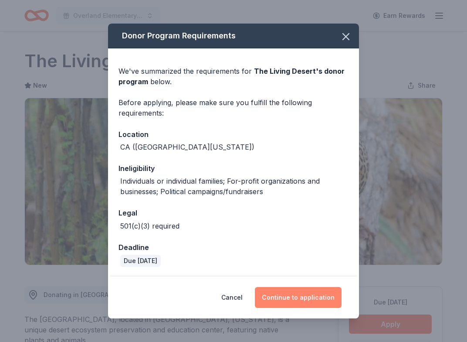
click at [282, 298] on button "Continue to application" at bounding box center [298, 297] width 87 height 21
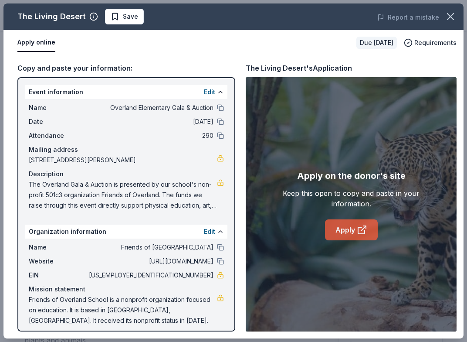
click at [357, 227] on icon at bounding box center [362, 229] width 10 height 10
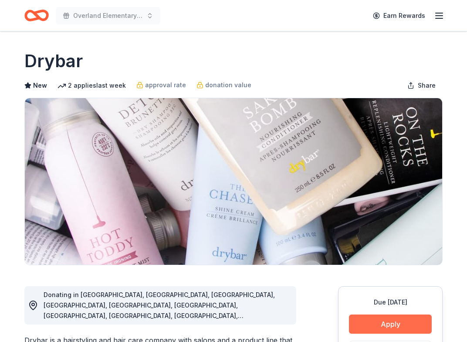
click at [397, 323] on button "Apply" at bounding box center [390, 323] width 83 height 19
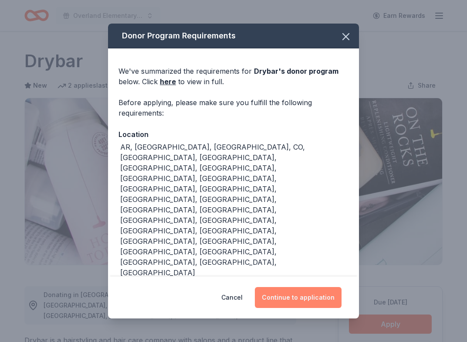
click at [299, 291] on button "Continue to application" at bounding box center [298, 297] width 87 height 21
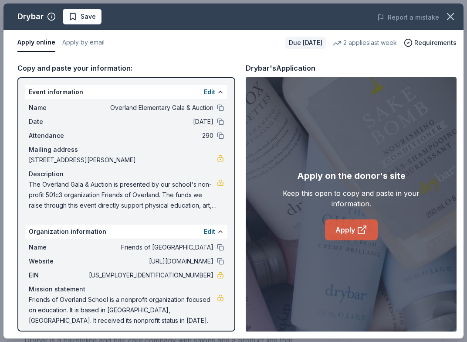
click at [352, 233] on link "Apply" at bounding box center [351, 229] width 53 height 21
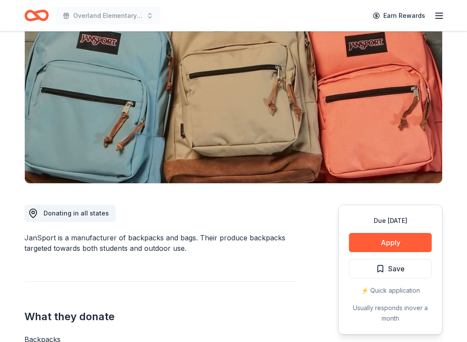
scroll to position [91, 0]
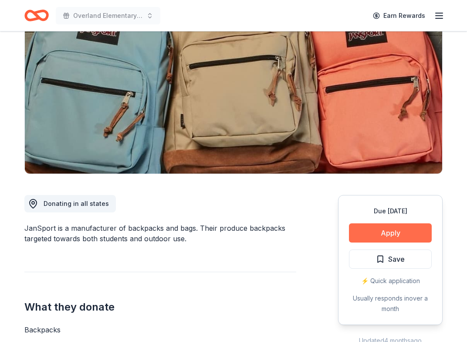
click at [391, 233] on button "Apply" at bounding box center [390, 232] width 83 height 19
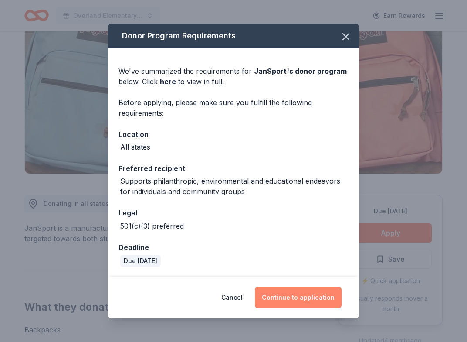
click at [311, 294] on button "Continue to application" at bounding box center [298, 297] width 87 height 21
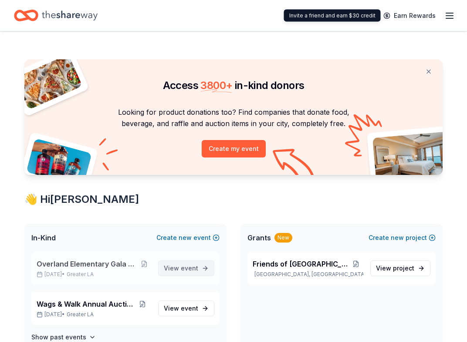
click at [180, 267] on span "View event" at bounding box center [181, 268] width 34 height 10
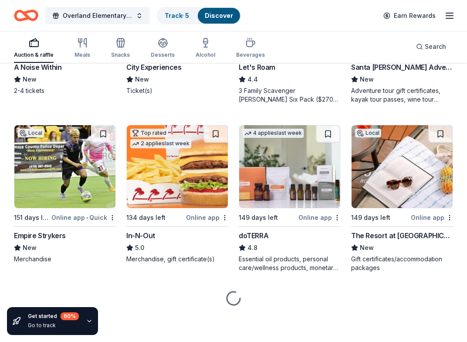
scroll to position [708, 0]
